Goal: Task Accomplishment & Management: Use online tool/utility

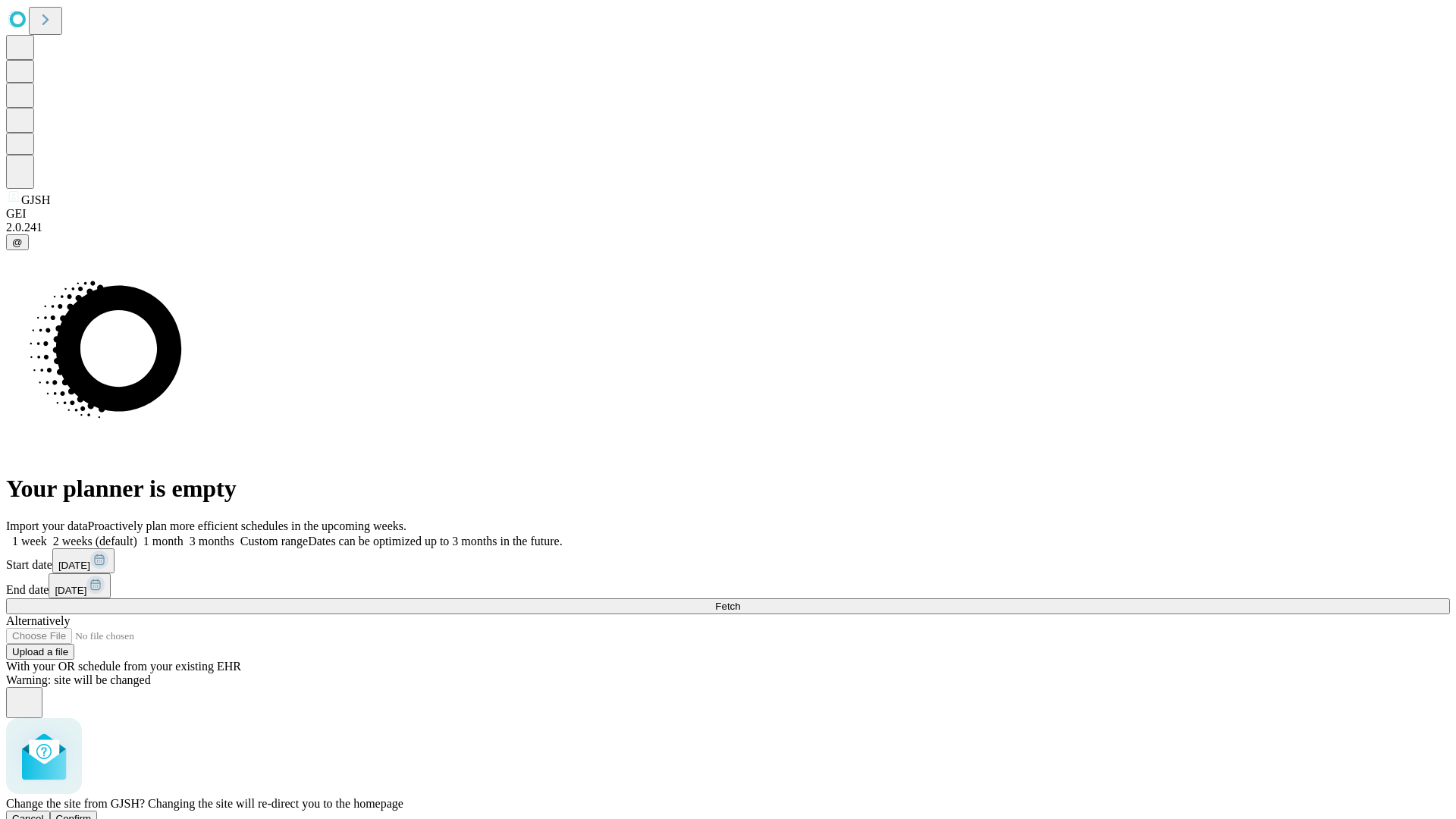
click at [91, 812] on span "Confirm" at bounding box center [73, 818] width 35 height 12
click at [47, 535] on label "1 week" at bounding box center [26, 541] width 41 height 13
click at [740, 601] on span "Fetch" at bounding box center [728, 606] width 25 height 12
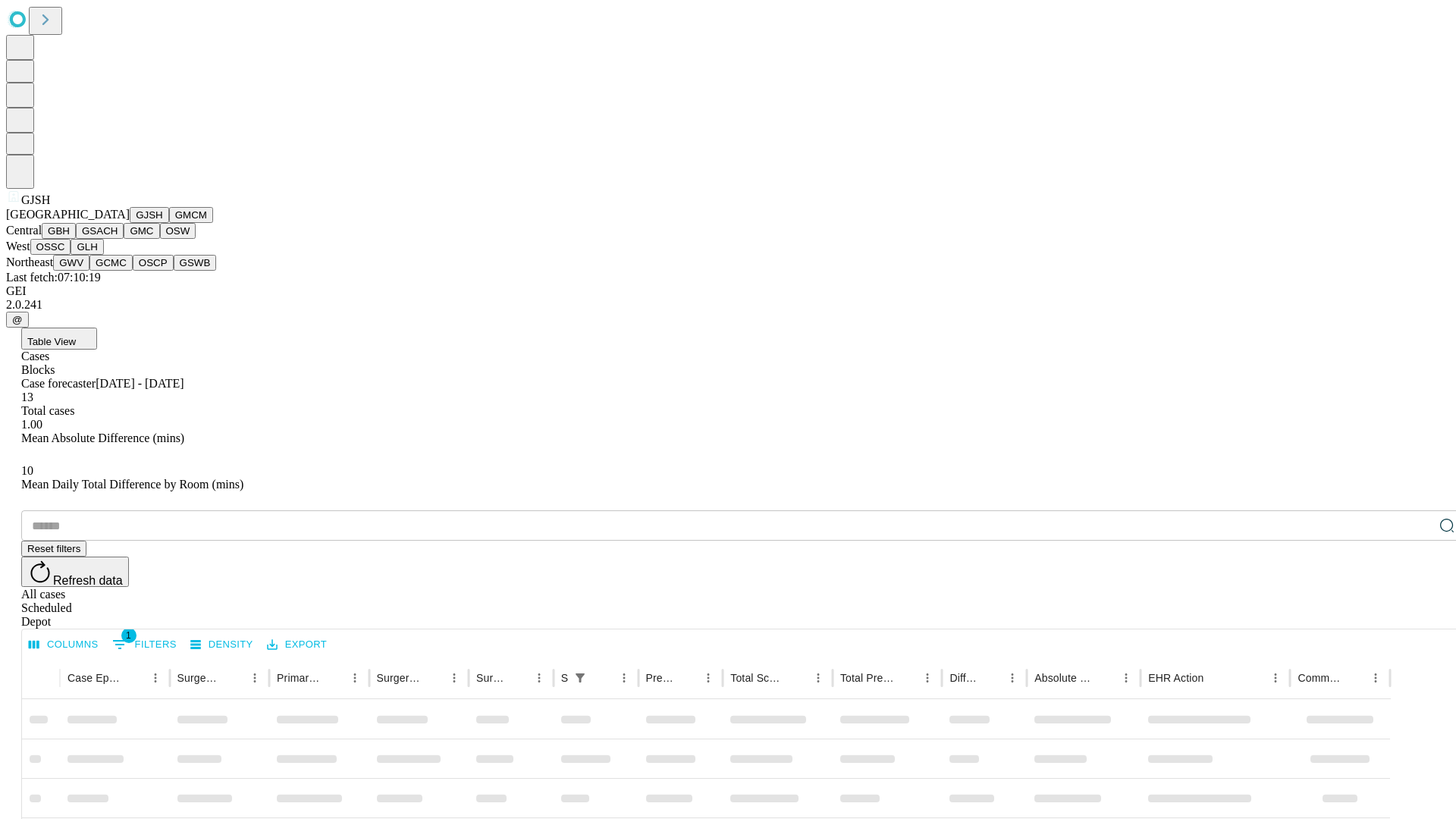
click at [169, 223] on button "GMCM" at bounding box center [190, 214] width 44 height 16
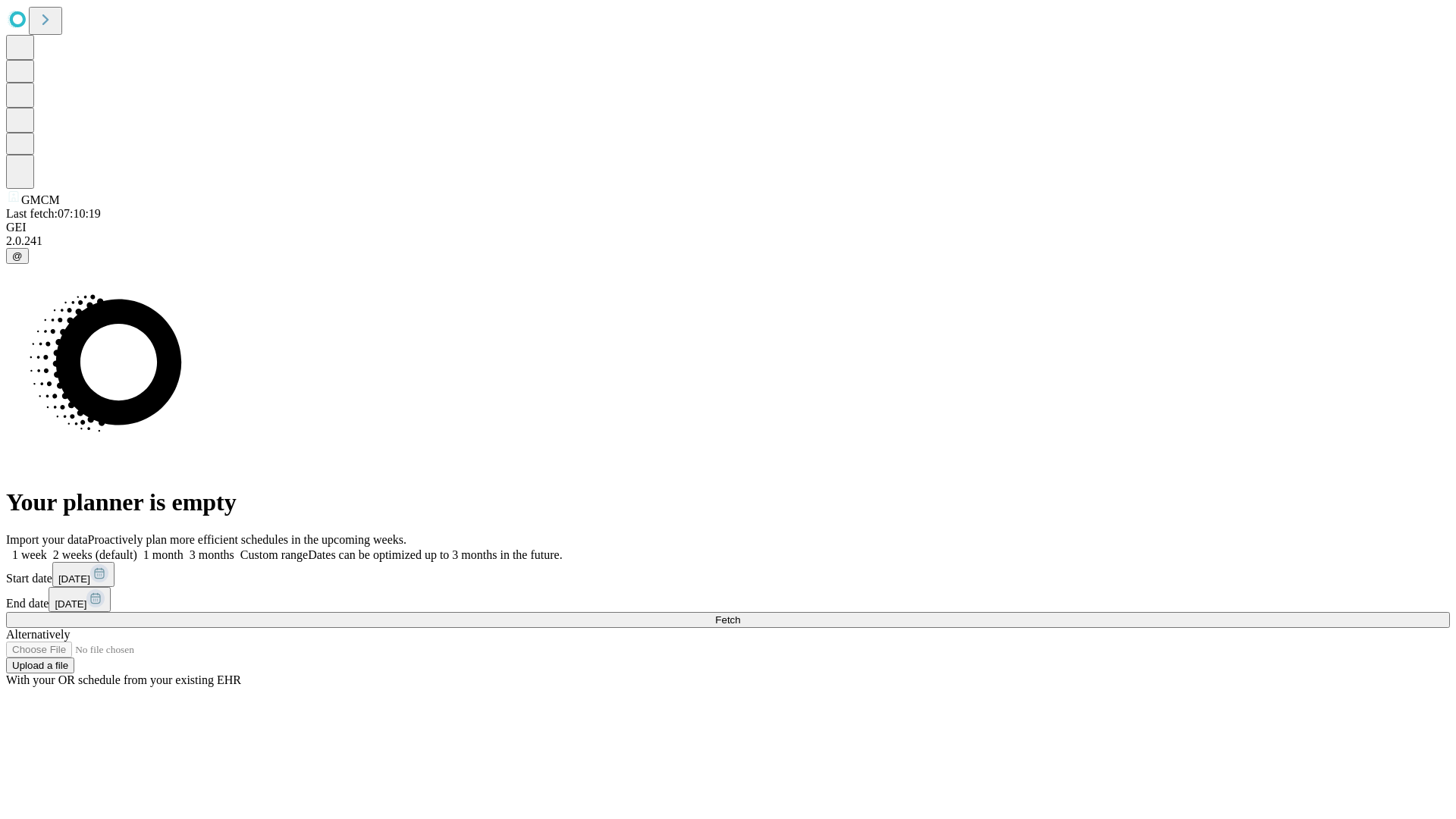
click at [47, 548] on label "1 week" at bounding box center [26, 555] width 41 height 13
click at [740, 614] on span "Fetch" at bounding box center [728, 620] width 25 height 12
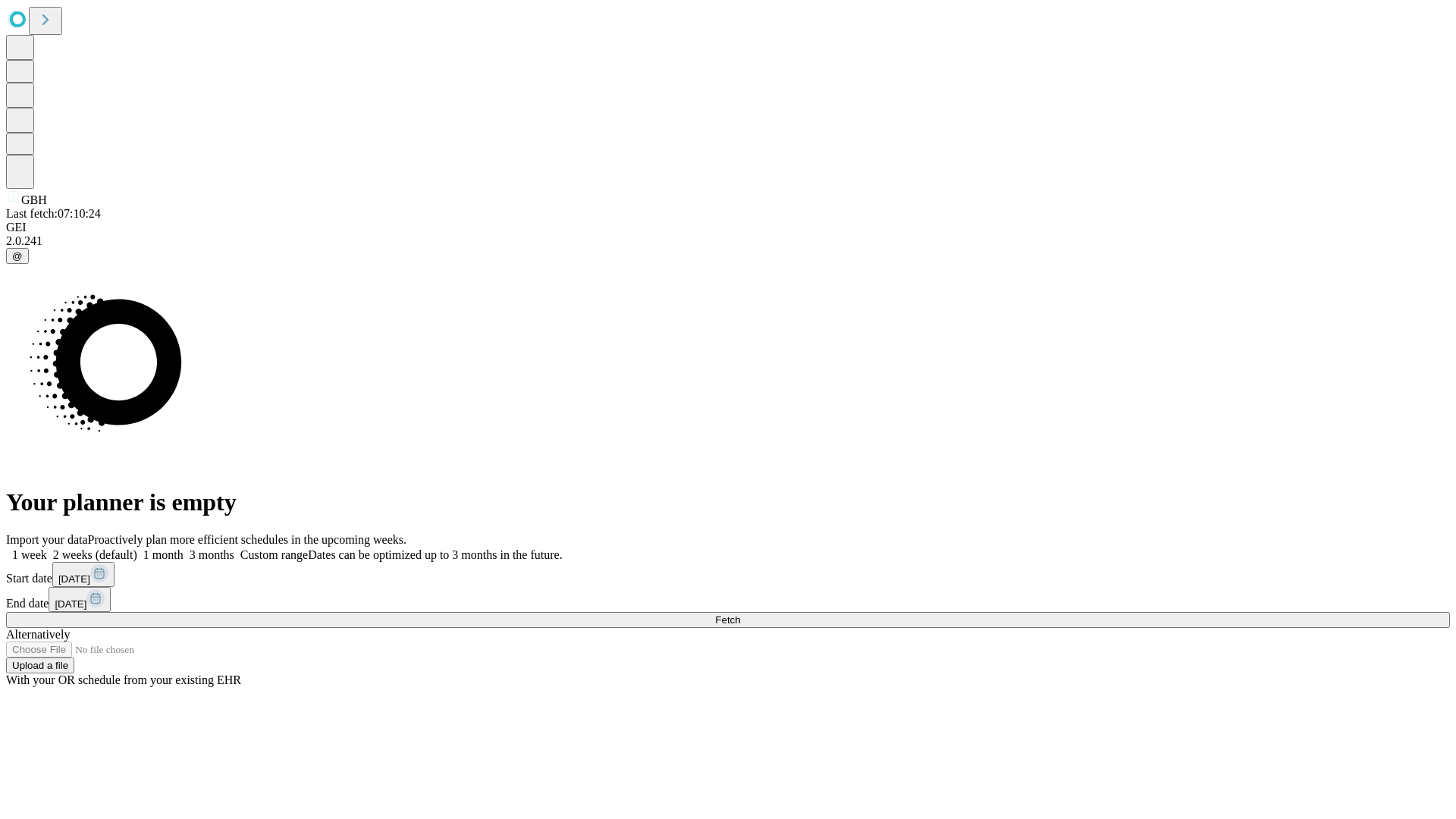
click at [47, 548] on label "1 week" at bounding box center [26, 555] width 41 height 13
click at [740, 614] on span "Fetch" at bounding box center [728, 620] width 25 height 12
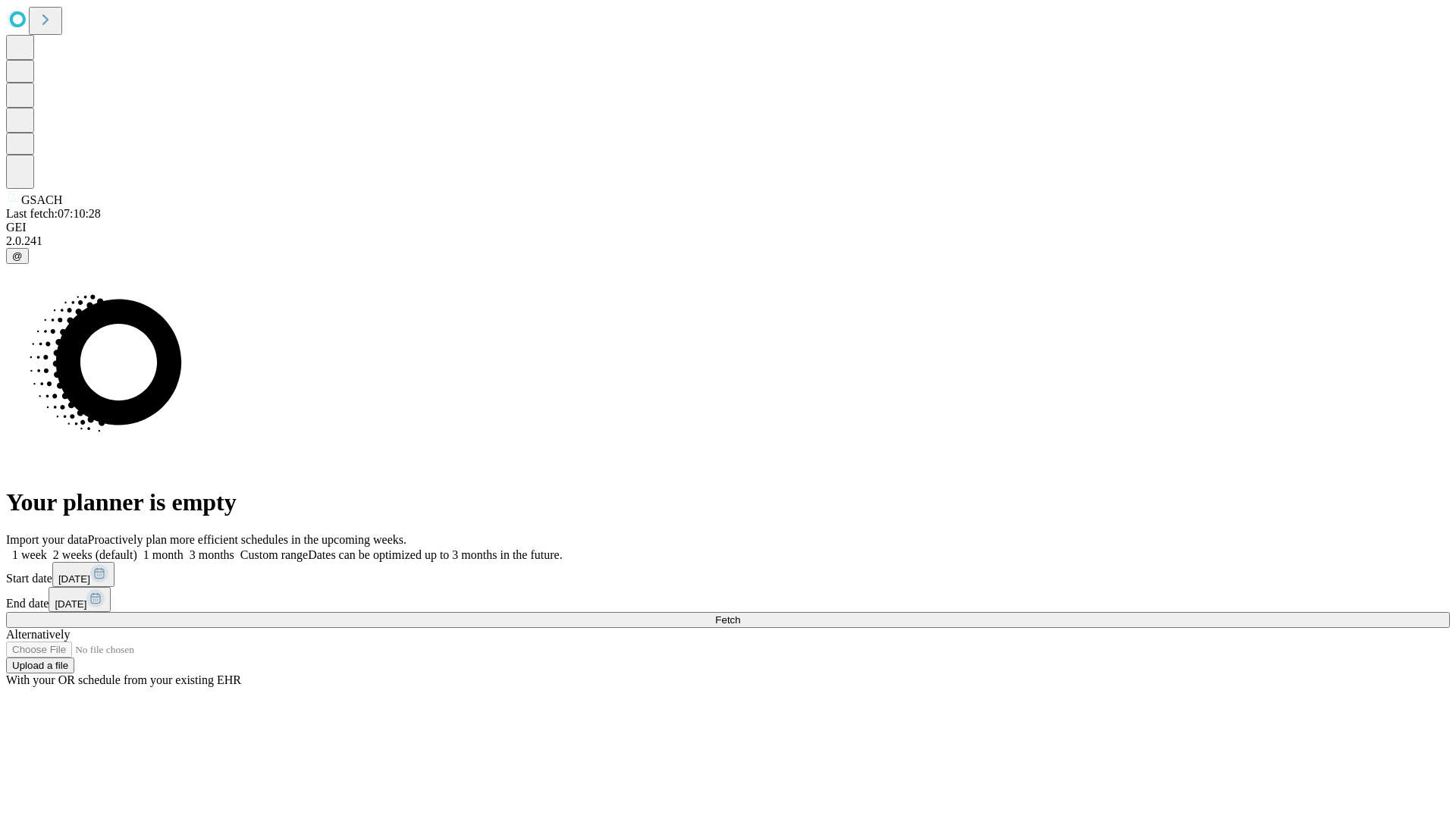
click at [47, 548] on label "1 week" at bounding box center [26, 555] width 41 height 13
click at [740, 614] on span "Fetch" at bounding box center [728, 620] width 25 height 12
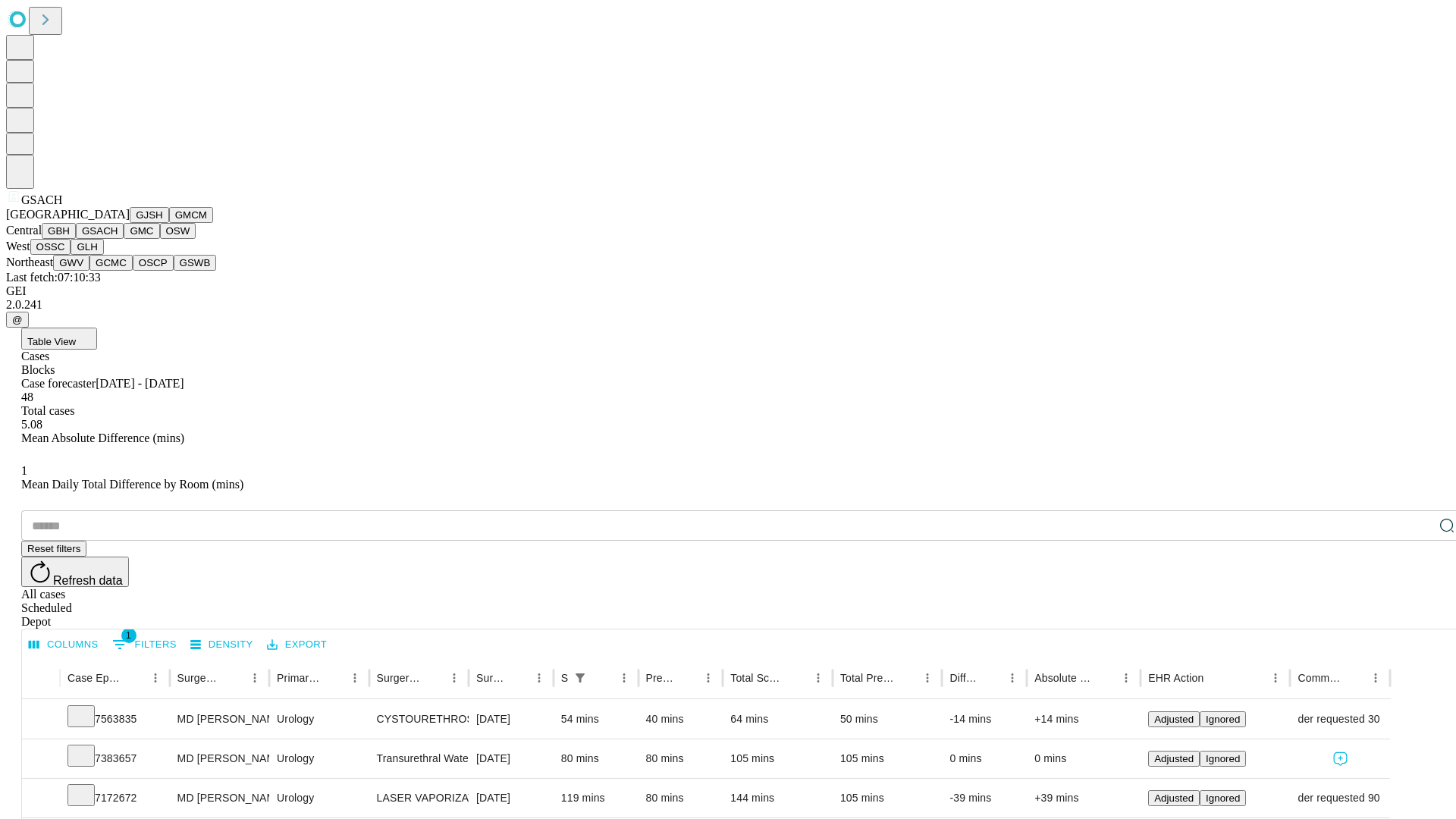
click at [124, 239] on button "GMC" at bounding box center [141, 231] width 35 height 16
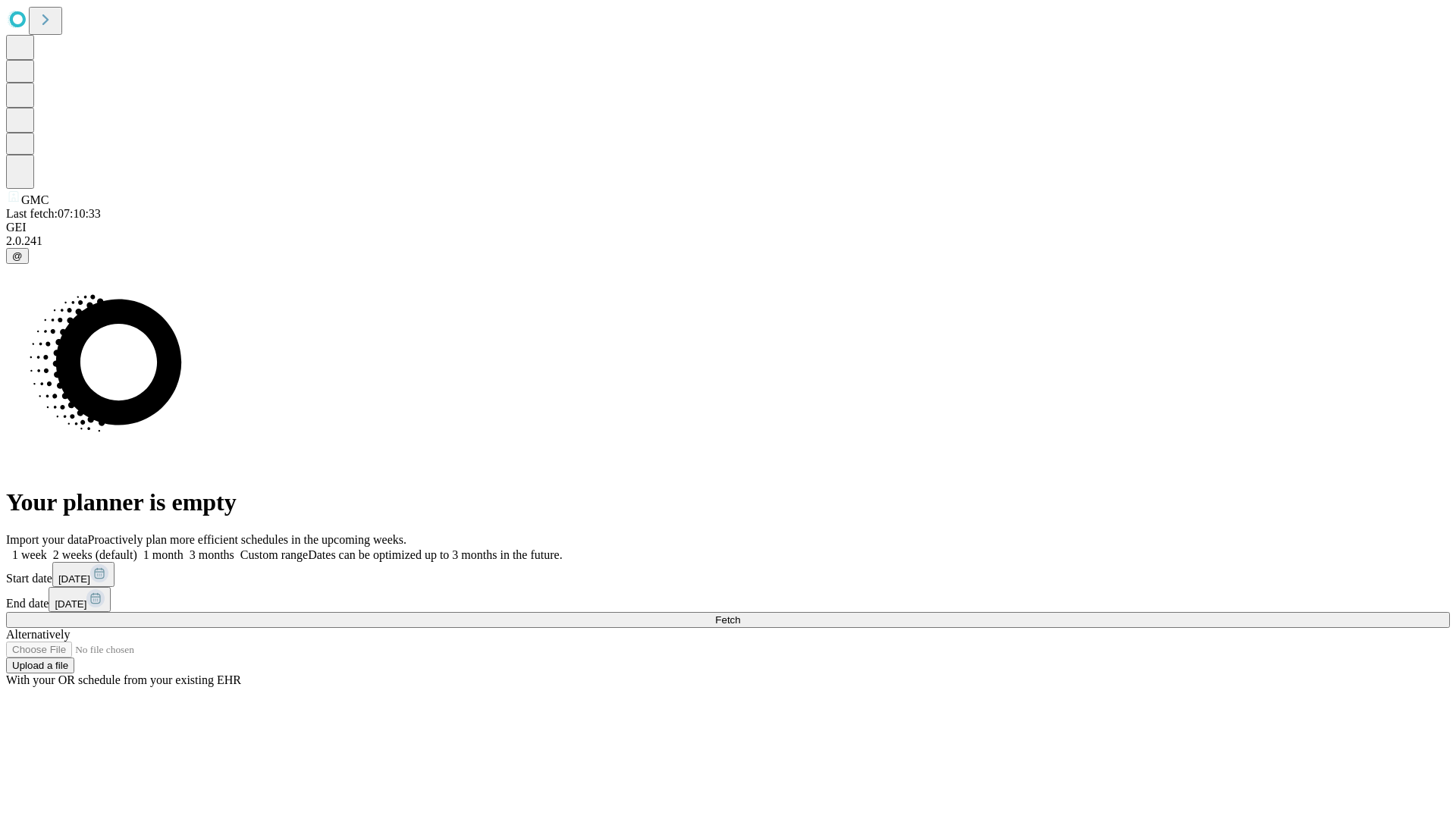
click at [47, 548] on label "1 week" at bounding box center [26, 555] width 41 height 13
click at [740, 614] on span "Fetch" at bounding box center [728, 620] width 25 height 12
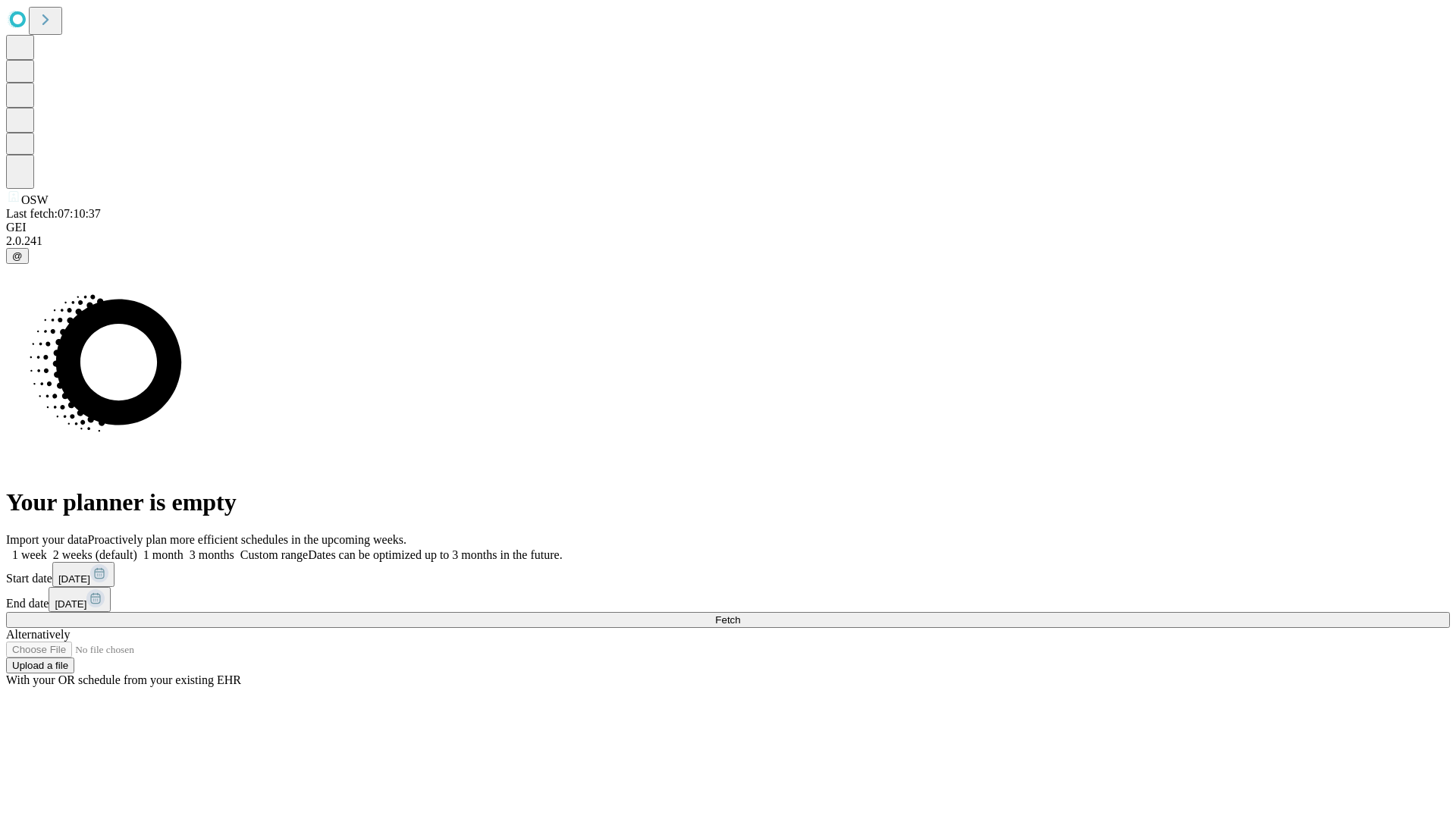
click at [740, 614] on span "Fetch" at bounding box center [728, 620] width 25 height 12
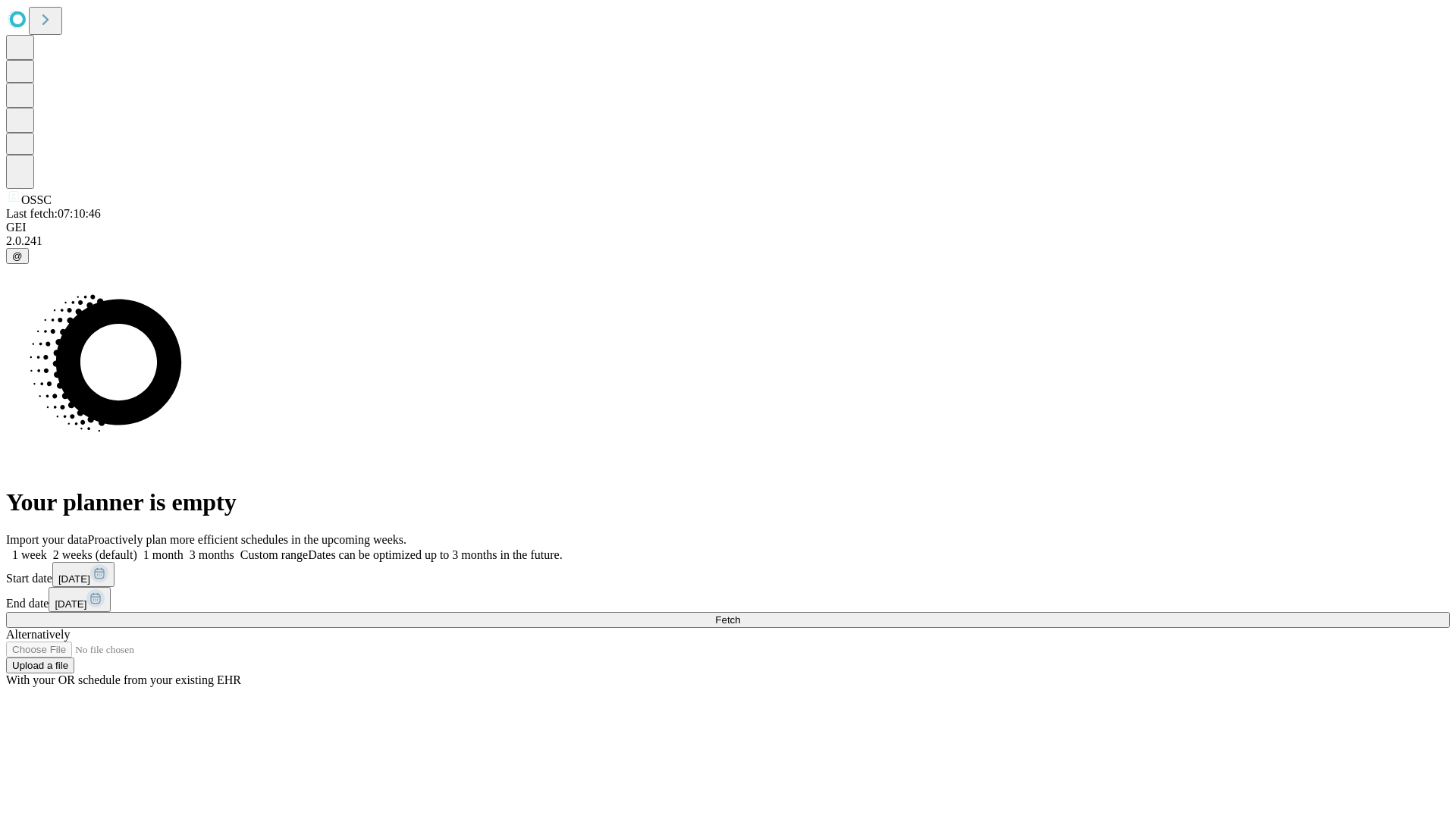
click at [47, 548] on label "1 week" at bounding box center [26, 555] width 41 height 13
click at [740, 614] on span "Fetch" at bounding box center [728, 620] width 25 height 12
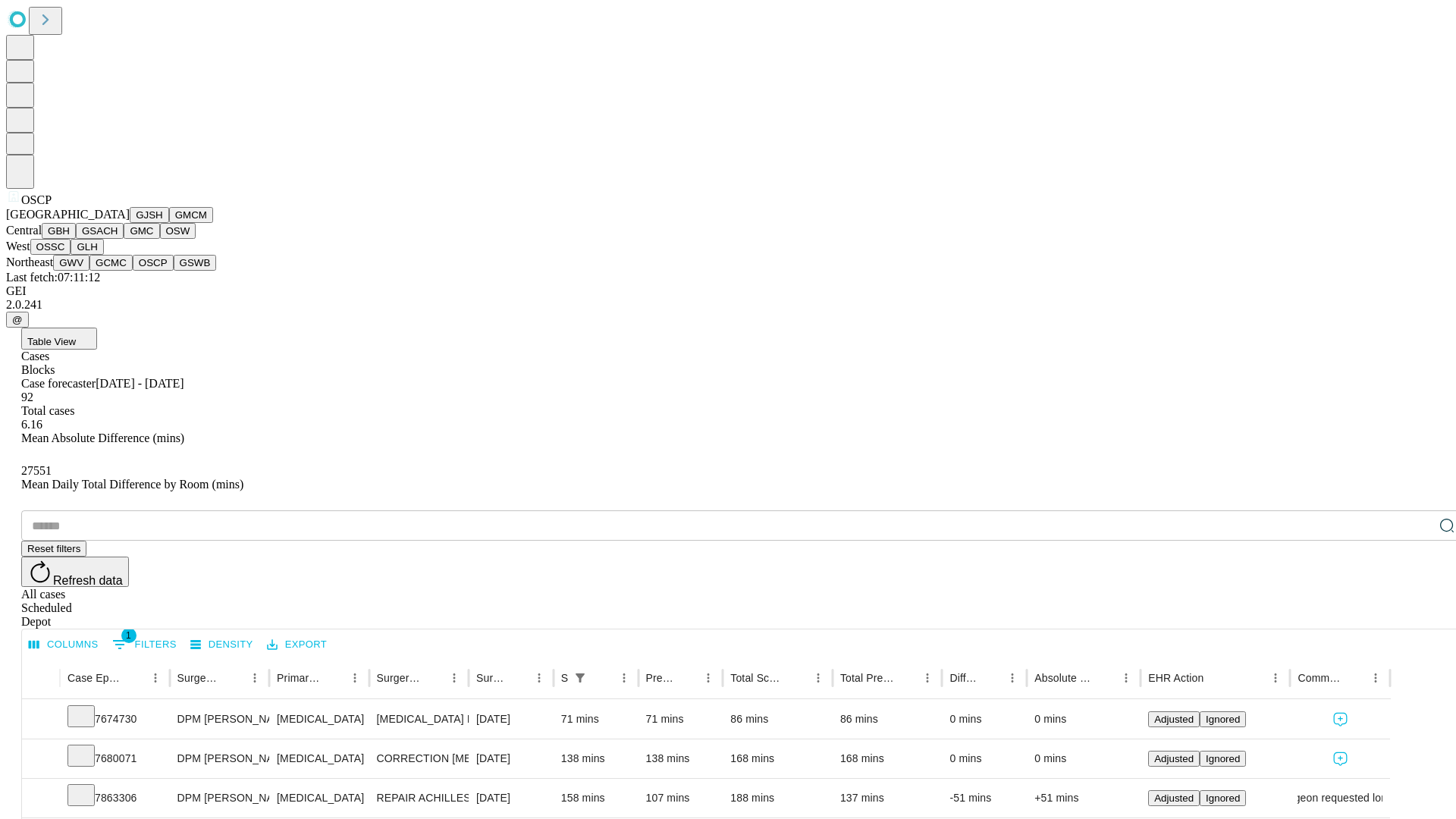
click at [174, 270] on button "GSWB" at bounding box center [195, 262] width 43 height 16
